Goal: Transaction & Acquisition: Purchase product/service

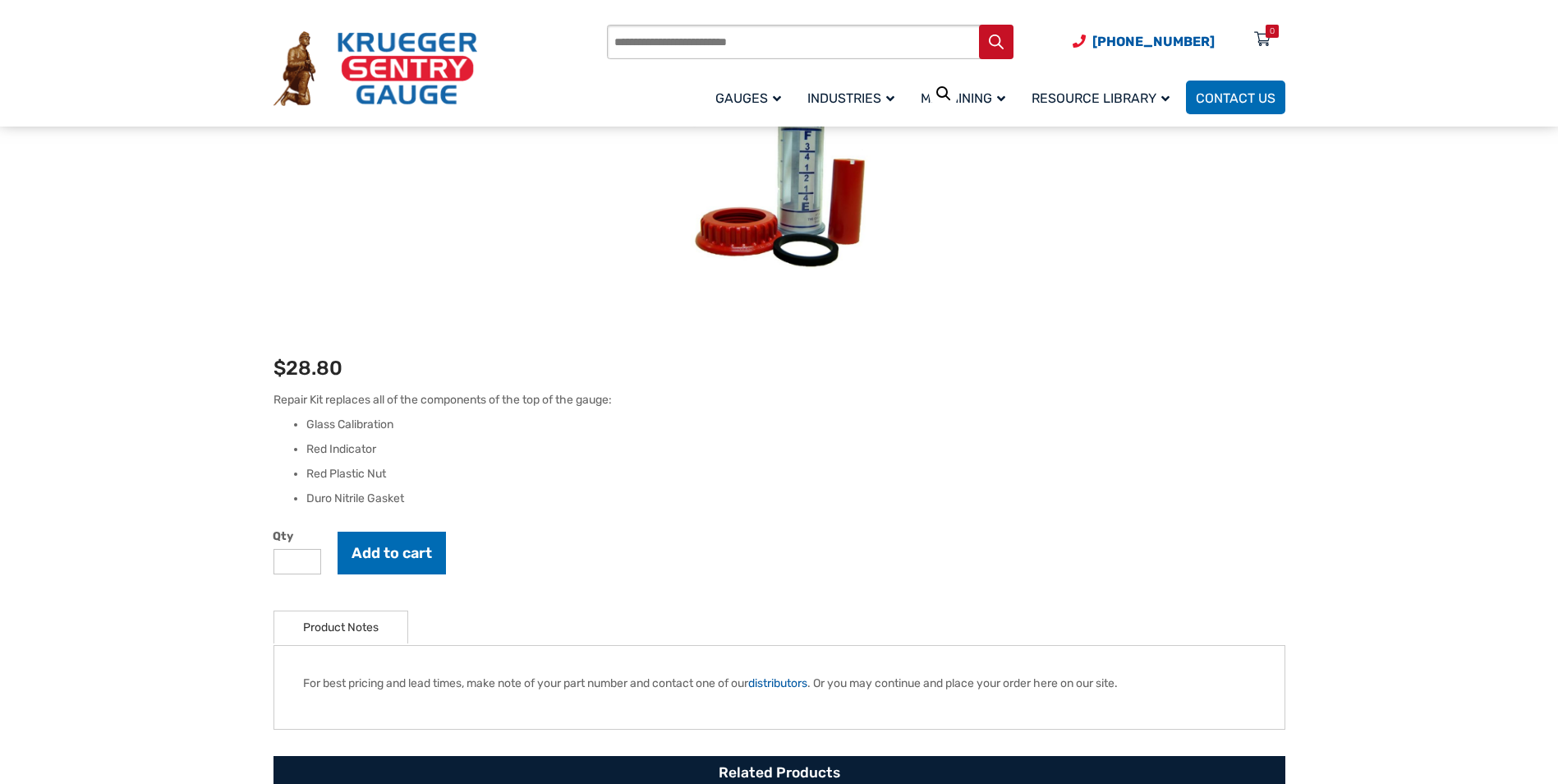
scroll to position [246, 0]
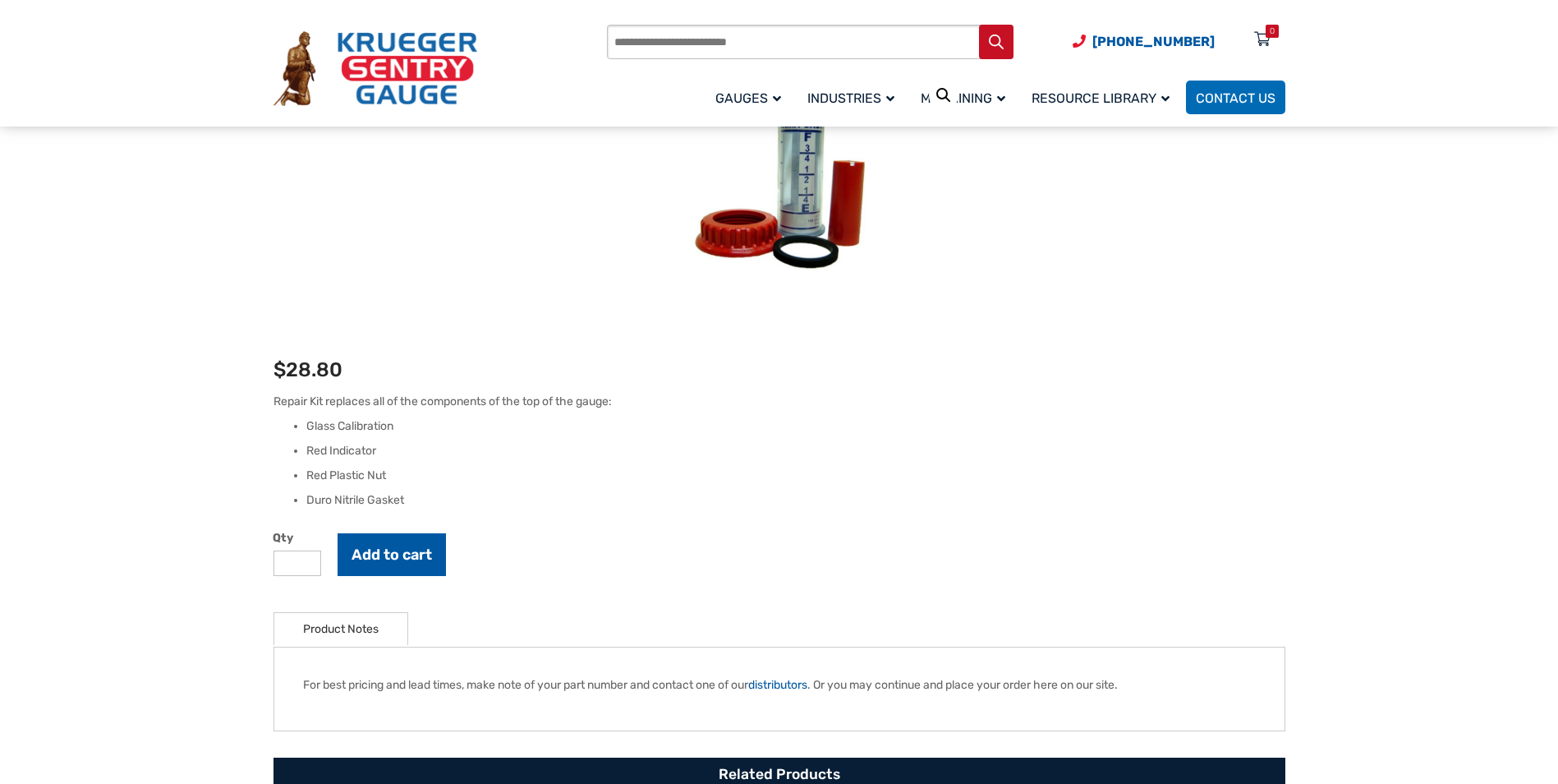
click at [401, 555] on button "Add to cart" at bounding box center [391, 555] width 109 height 43
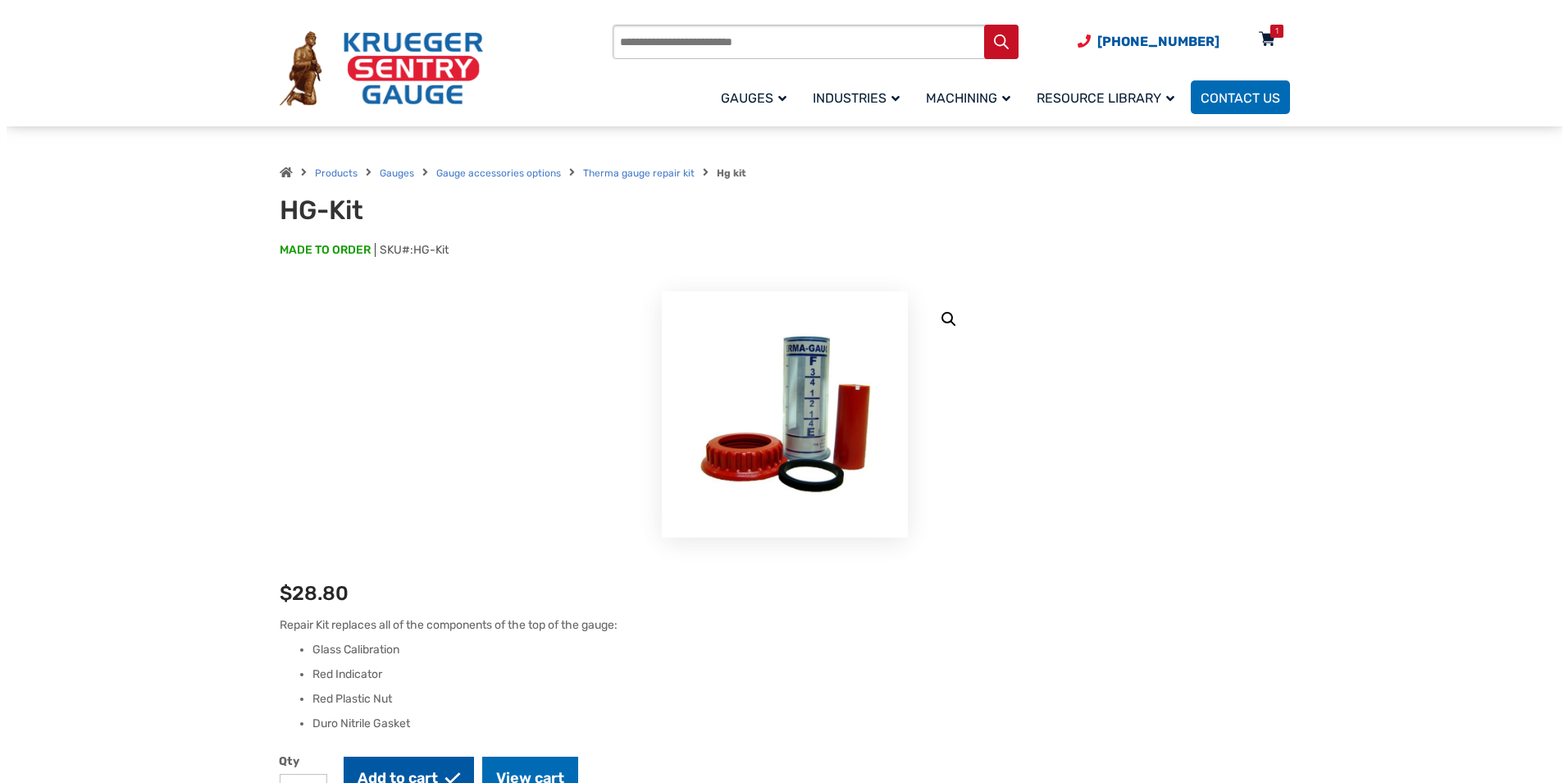
scroll to position [0, 0]
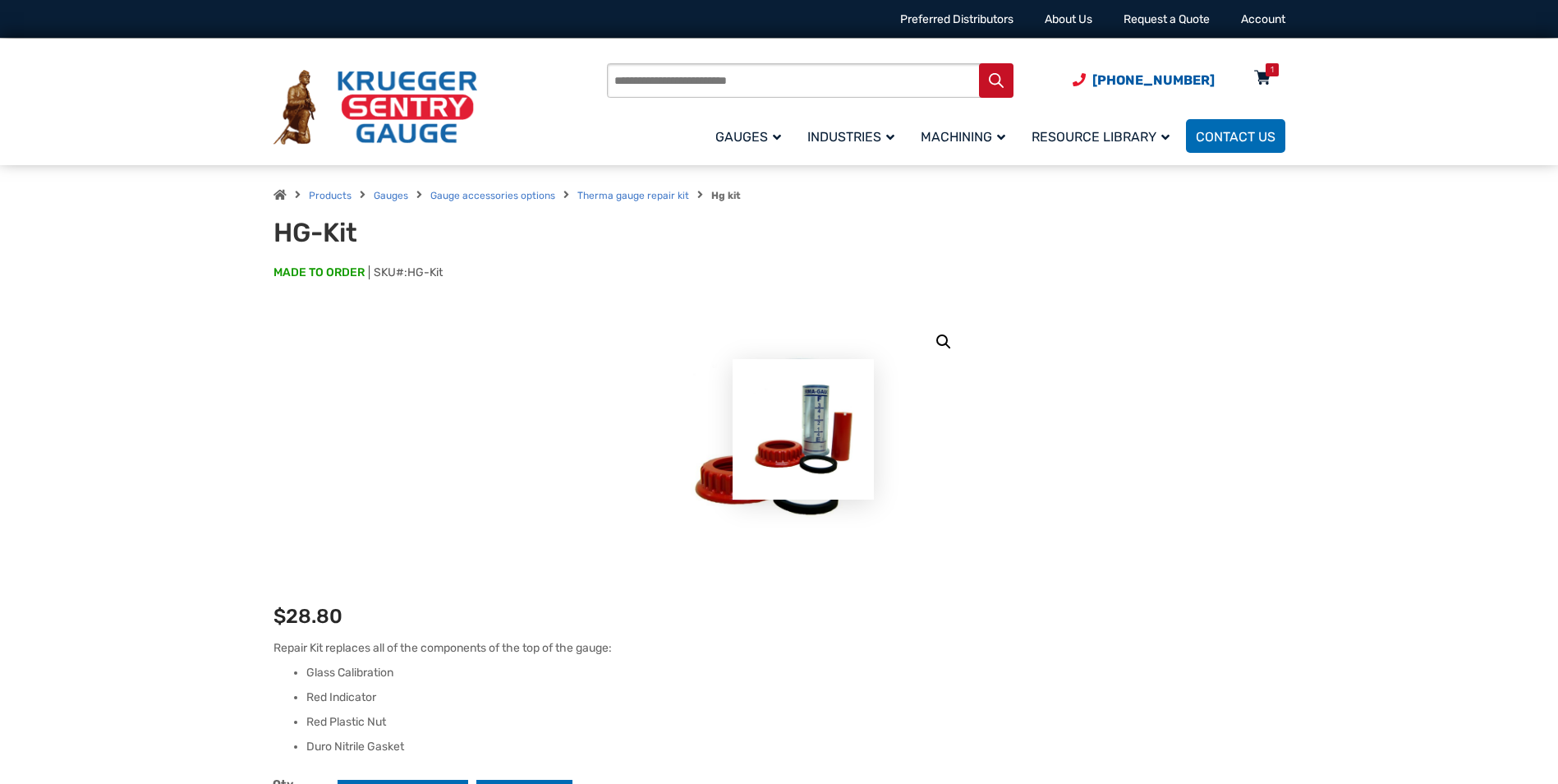
click at [1266, 74] on div "1" at bounding box center [1273, 70] width 13 height 13
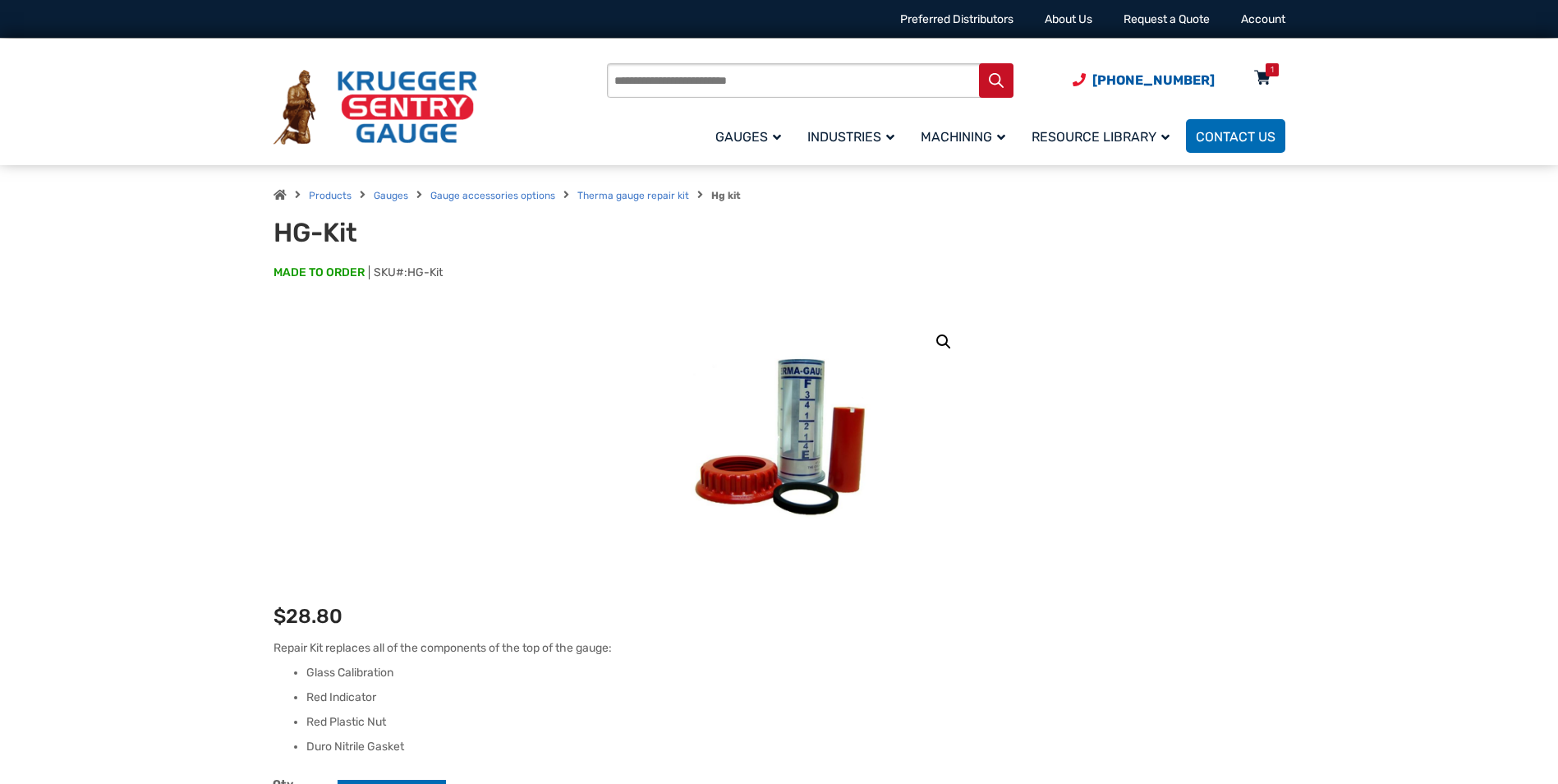
click at [1268, 74] on div "1" at bounding box center [1273, 70] width 13 height 13
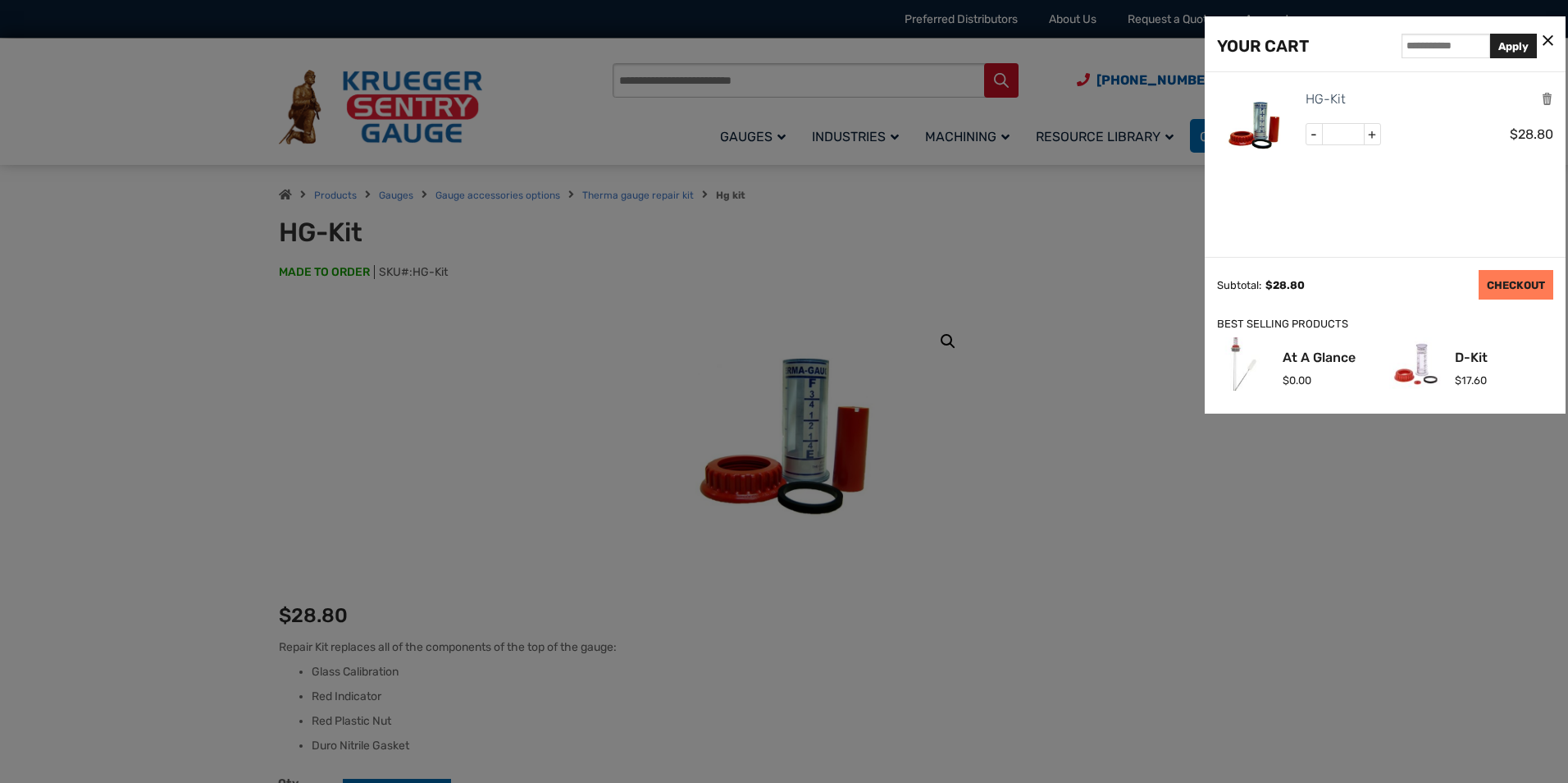
click at [1530, 278] on link "CHECKOUT" at bounding box center [1515, 285] width 74 height 30
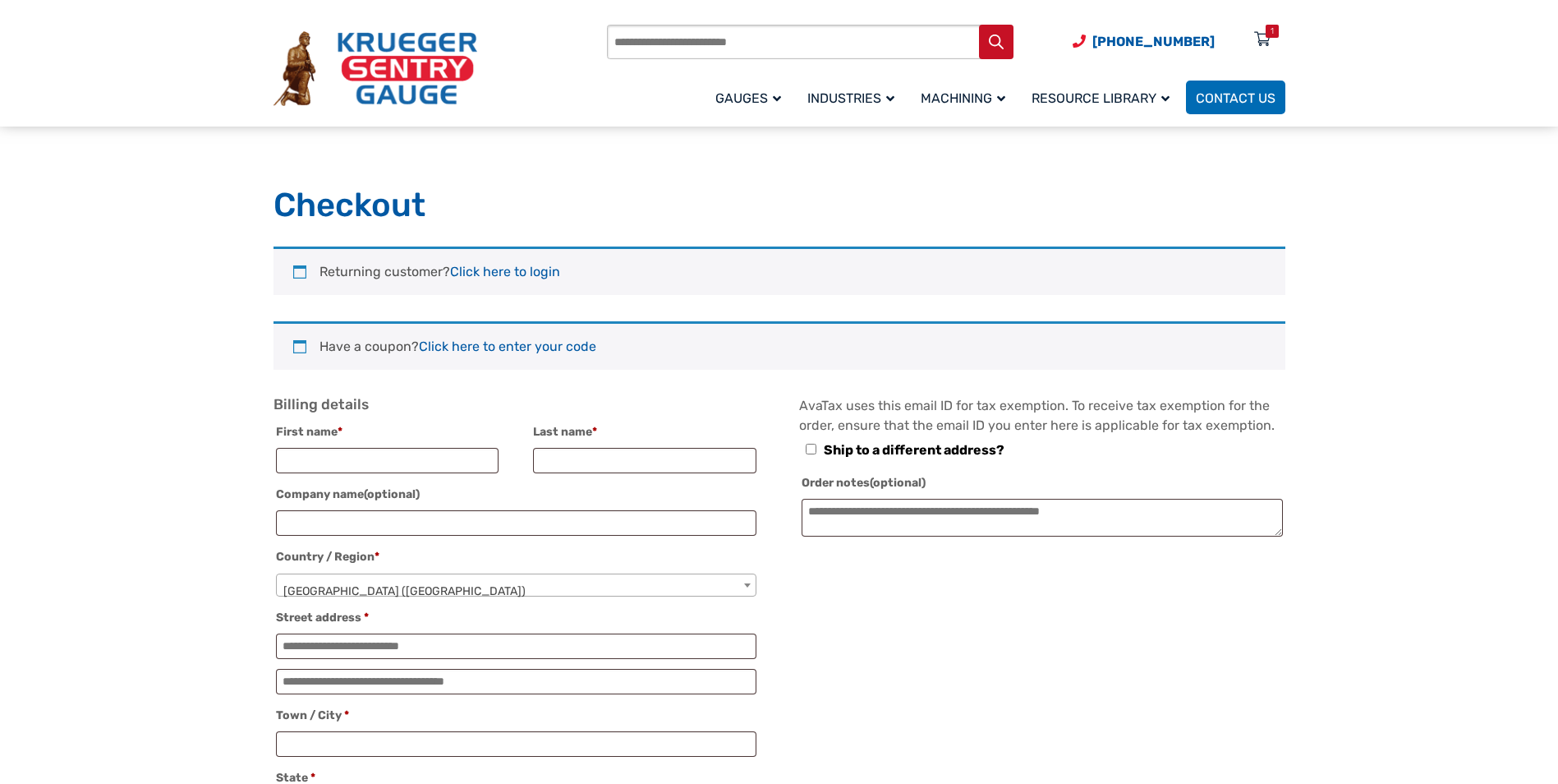
select select "**"
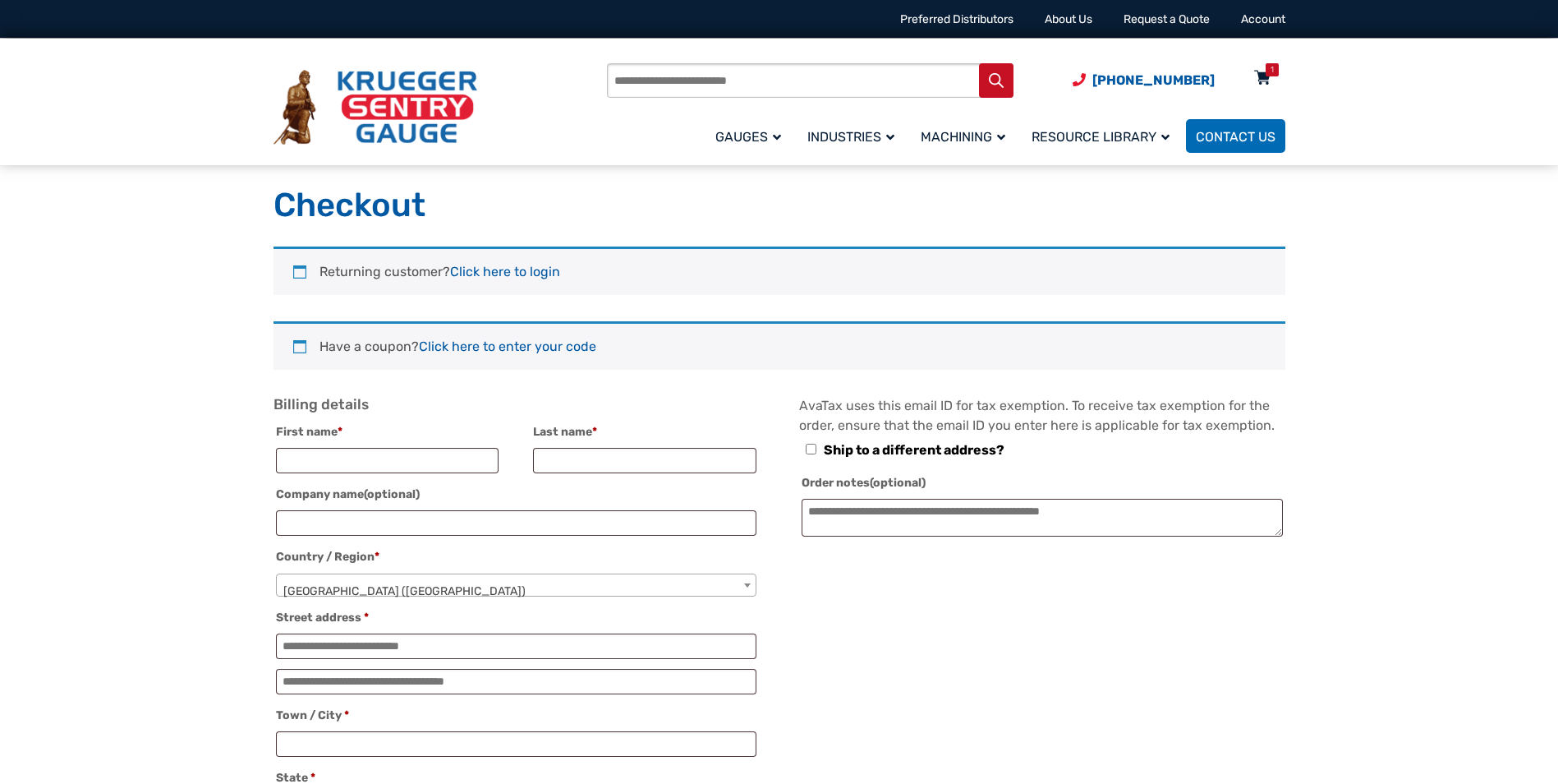
click at [1266, 67] on div "1" at bounding box center [1273, 70] width 13 height 13
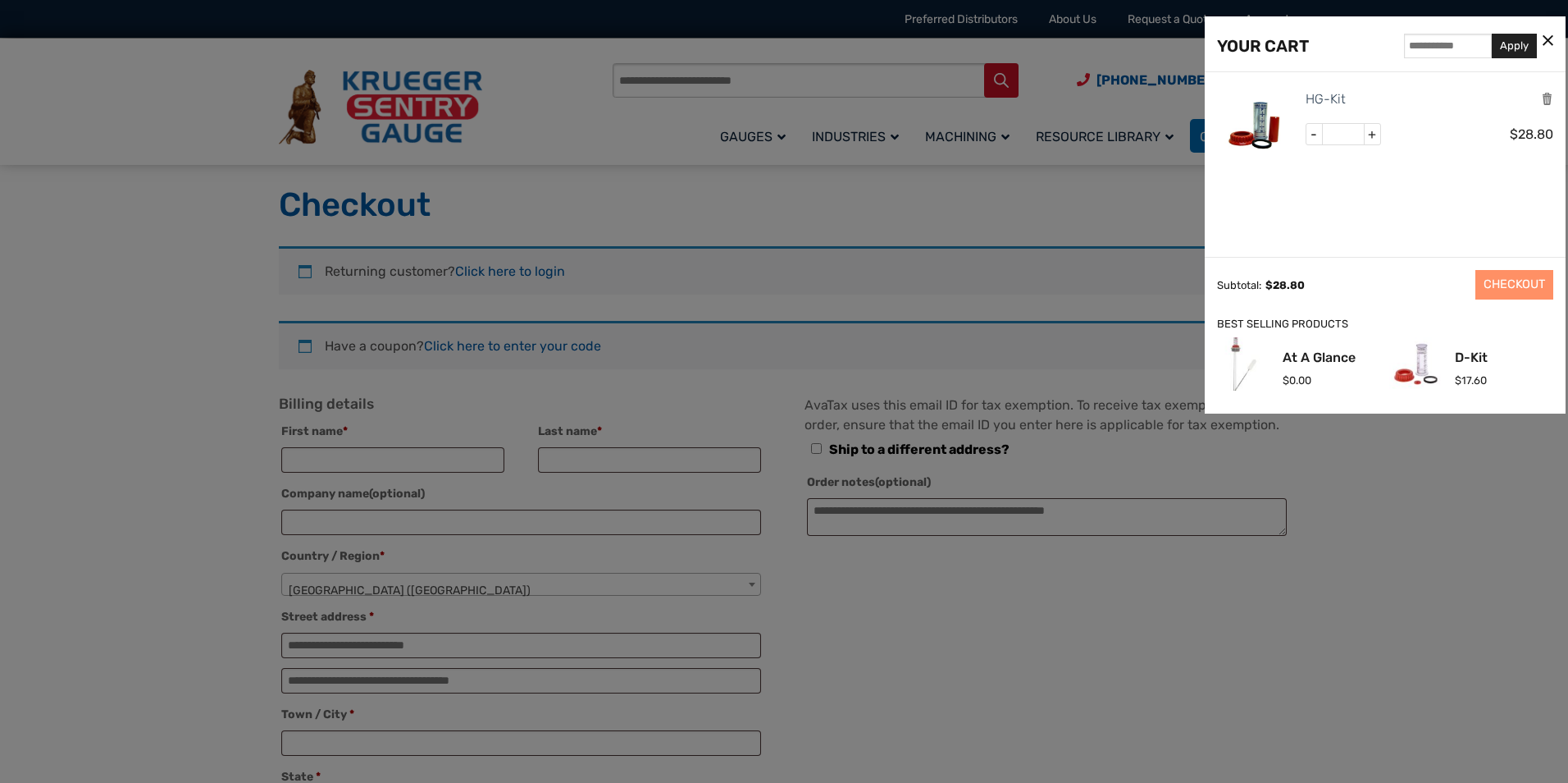
click at [1256, 115] on img at bounding box center [1254, 126] width 74 height 74
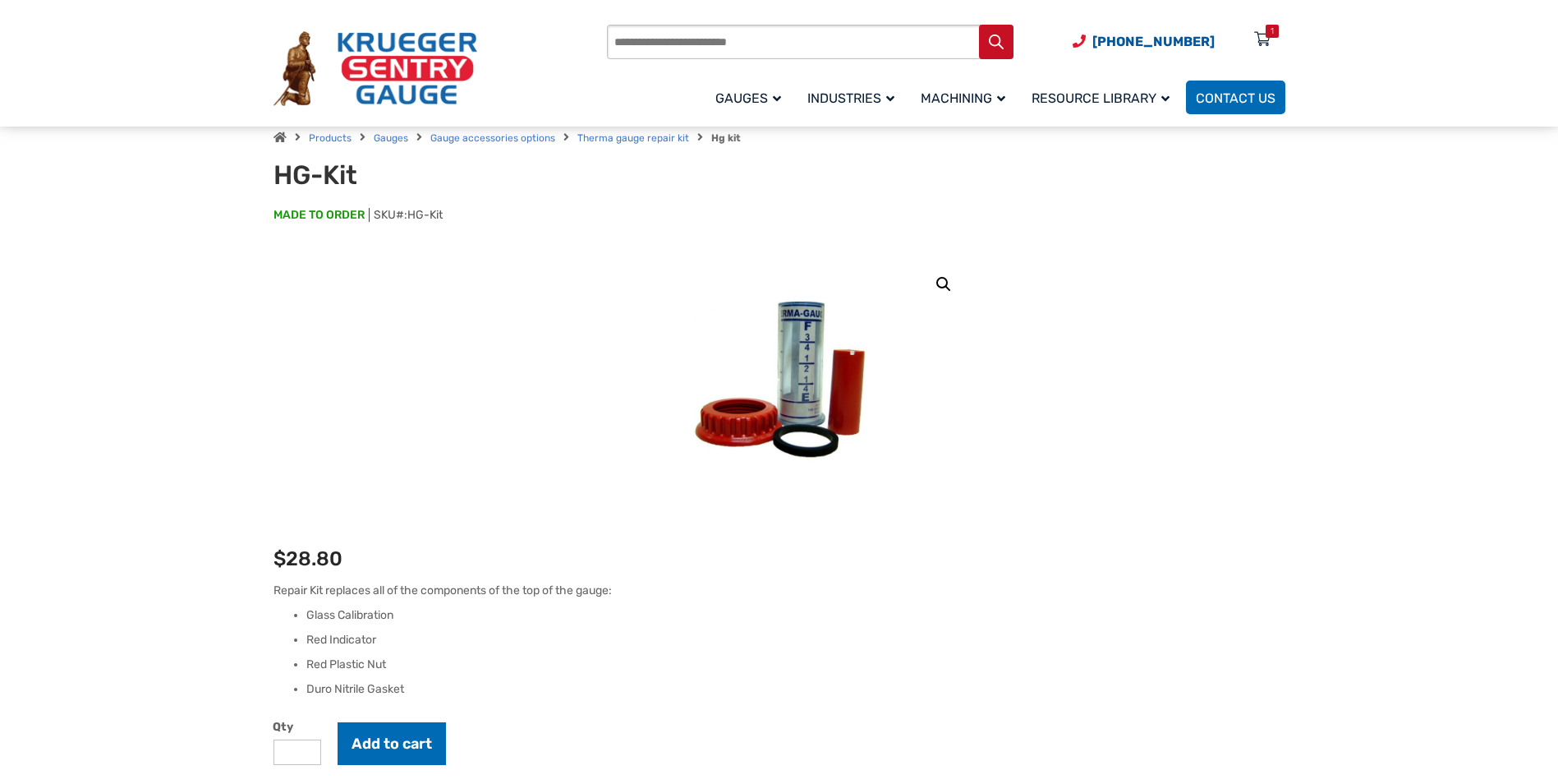
scroll to position [82, 0]
